Goal: Task Accomplishment & Management: Manage account settings

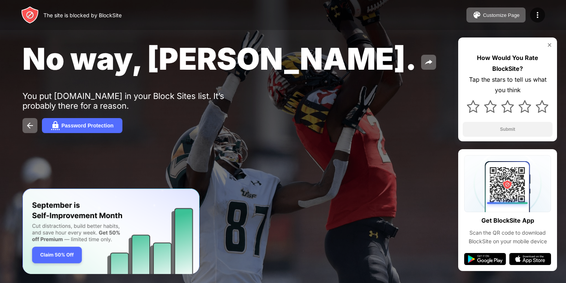
click at [238, 136] on div "No way, [PERSON_NAME]. You put [DOMAIN_NAME] in your Block Sites list. It’s pro…" at bounding box center [283, 86] width 566 height 173
